Goal: Find contact information: Find contact information

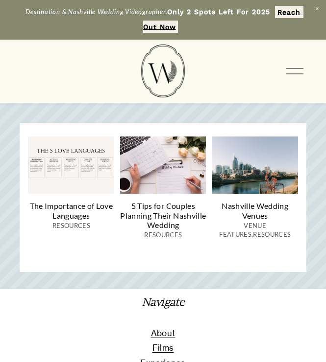
scroll to position [4026, 0]
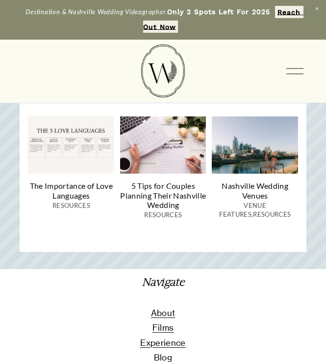
click at [294, 71] on div at bounding box center [294, 71] width 17 height 17
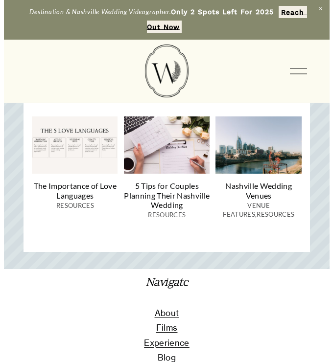
scroll to position [4035, 0]
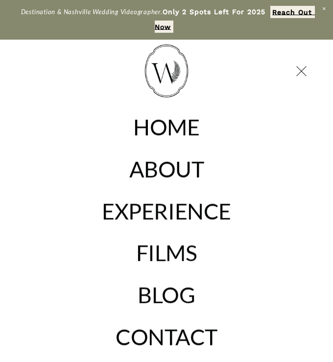
click at [188, 334] on link "CONTACT" at bounding box center [167, 338] width 102 height 22
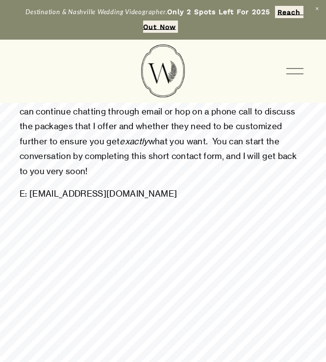
scroll to position [131, 0]
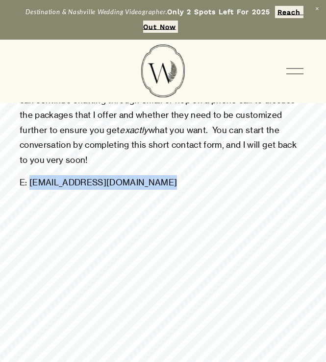
drag, startPoint x: 31, startPoint y: 184, endPoint x: 156, endPoint y: 182, distance: 124.9
click at [156, 182] on p "E: contact@wildfernweddings.com" at bounding box center [163, 182] width 286 height 15
copy p "contact@wildfernweddings.com"
